Goal: Information Seeking & Learning: Learn about a topic

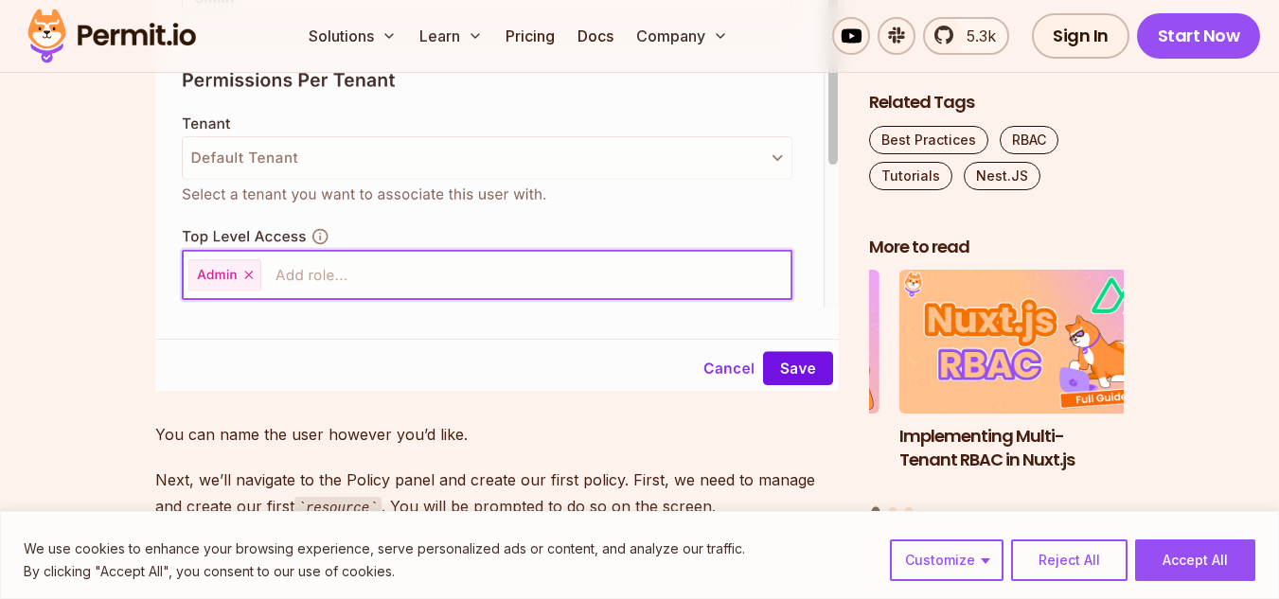
scroll to position [8712, 0]
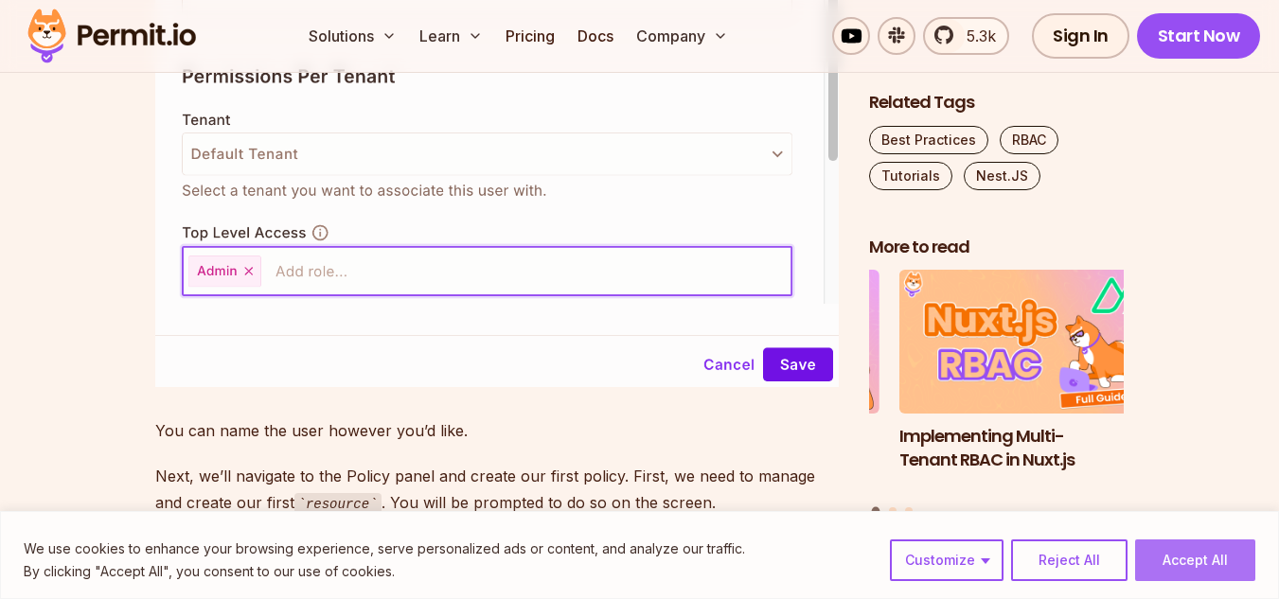
click at [1210, 570] on button "Accept All" at bounding box center [1195, 561] width 120 height 42
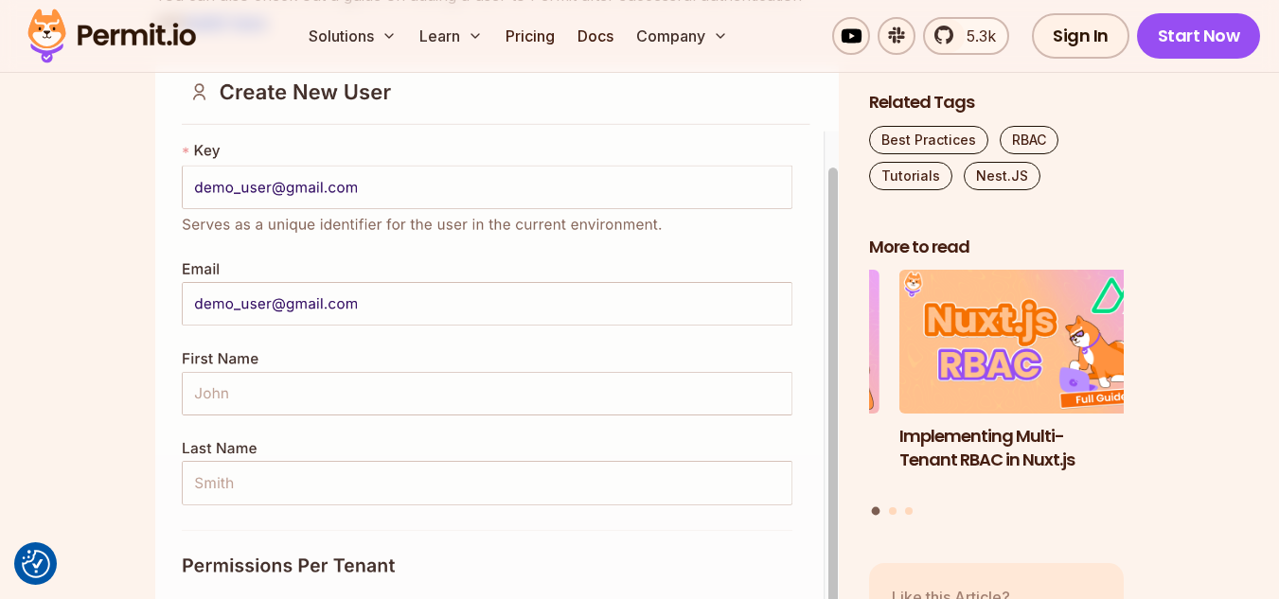
scroll to position [8144, 0]
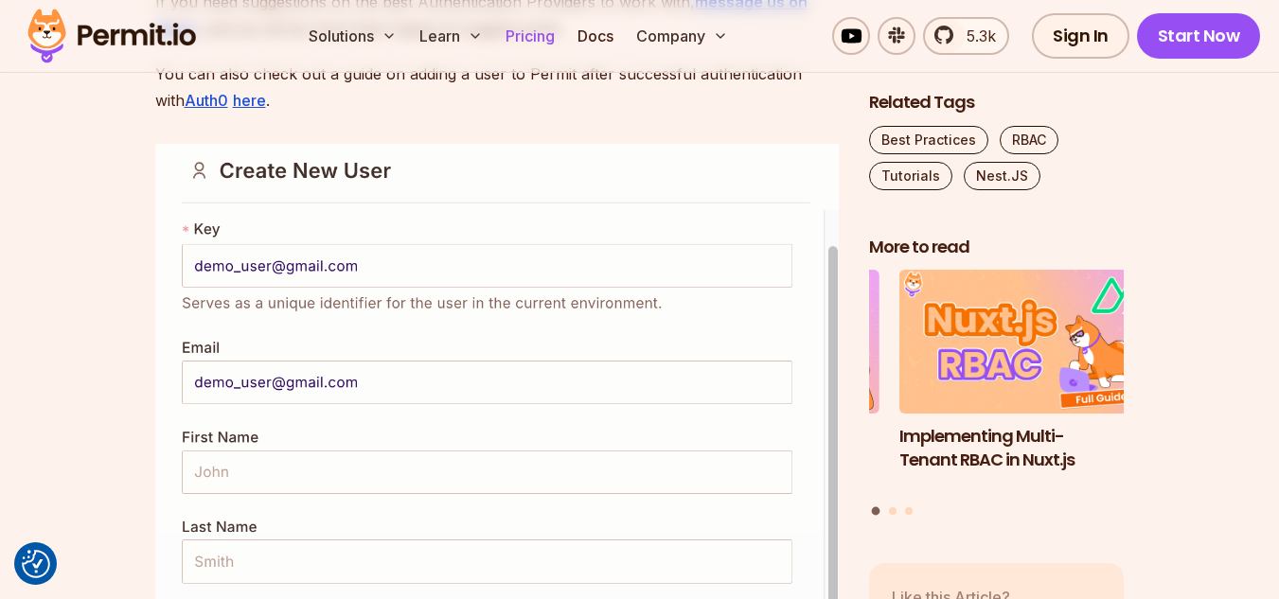
click at [528, 34] on link "Pricing" at bounding box center [530, 36] width 64 height 38
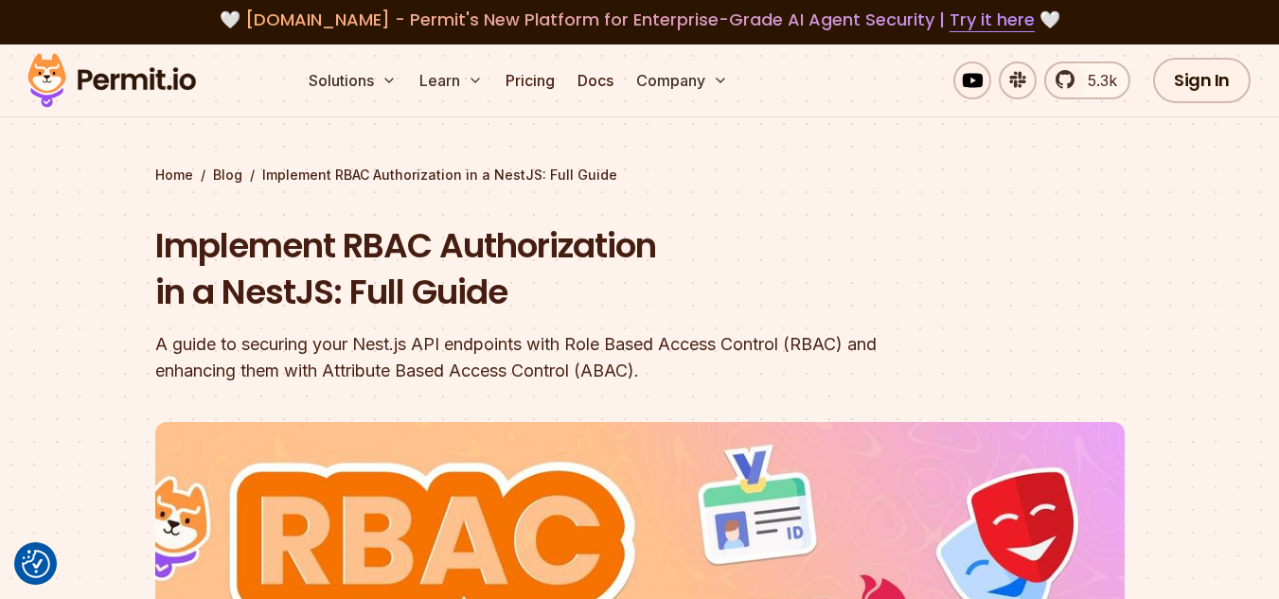
scroll to position [0, 0]
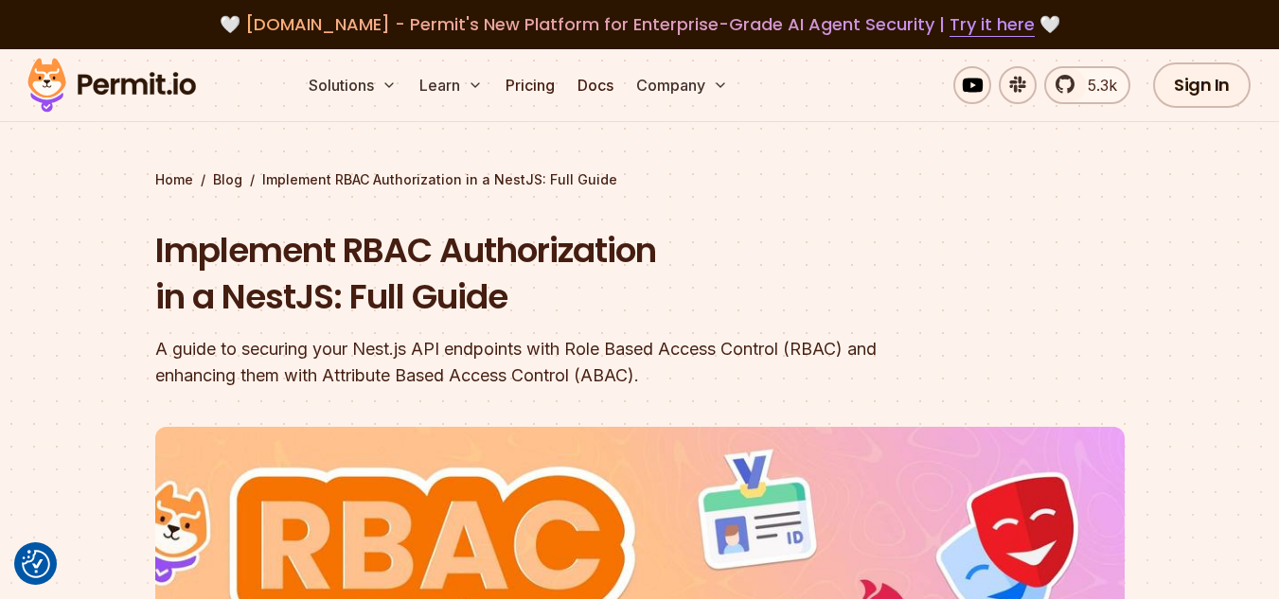
drag, startPoint x: 208, startPoint y: 95, endPoint x: 108, endPoint y: 85, distance: 100.8
click at [108, 85] on div "Solutions Learn Pricing Docs Company 5.3k Sign In Start Now" at bounding box center [639, 85] width 1279 height 73
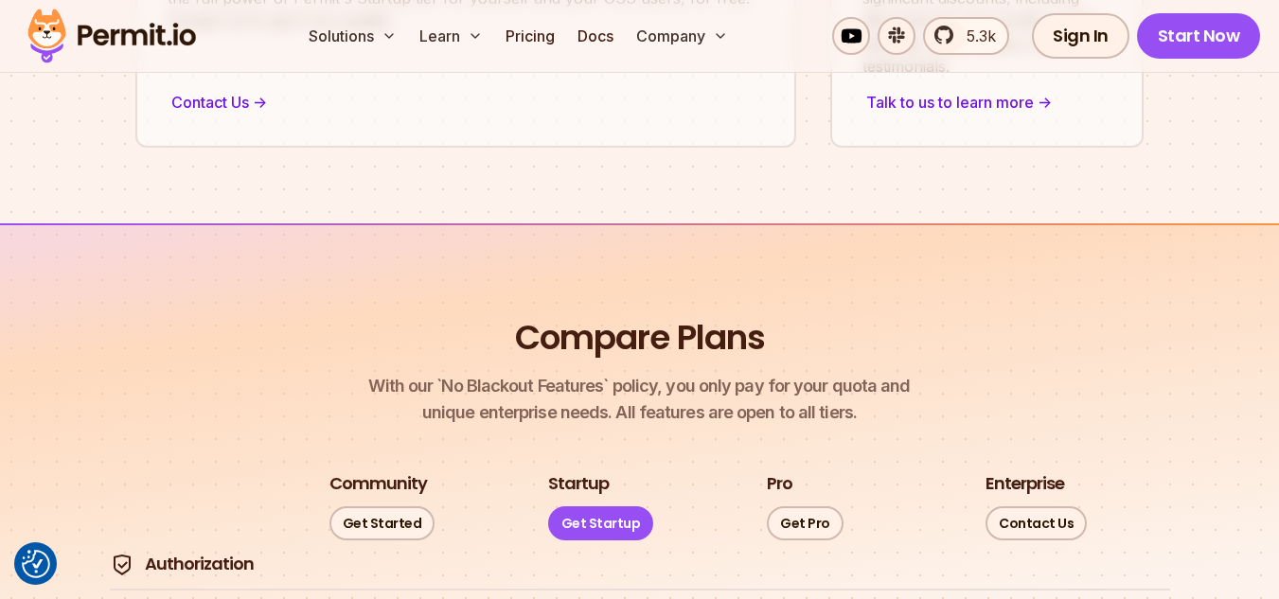
scroll to position [2083, 0]
